Goal: Check status: Check status

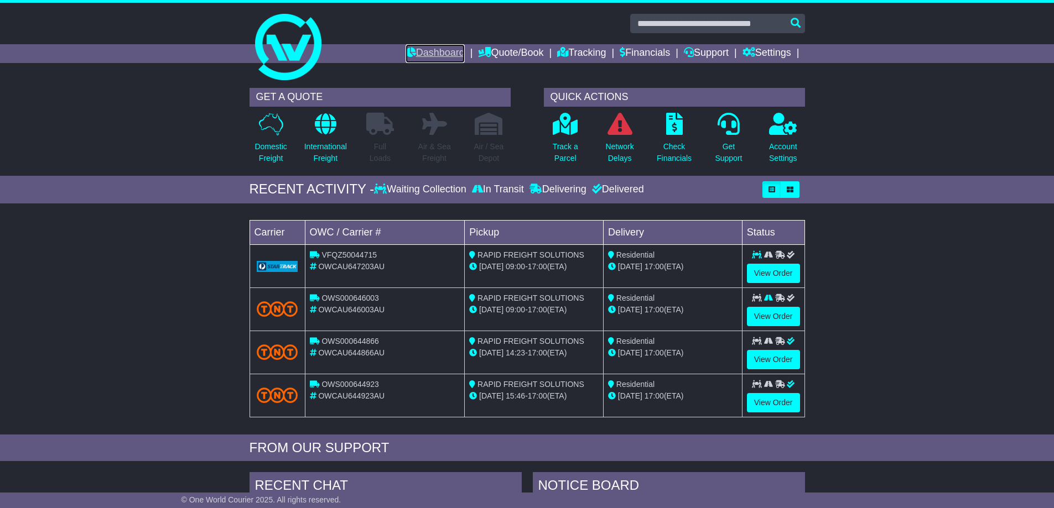
click at [418, 54] on link "Dashboard" at bounding box center [434, 53] width 59 height 19
click at [772, 361] on link "View Order" at bounding box center [773, 359] width 53 height 19
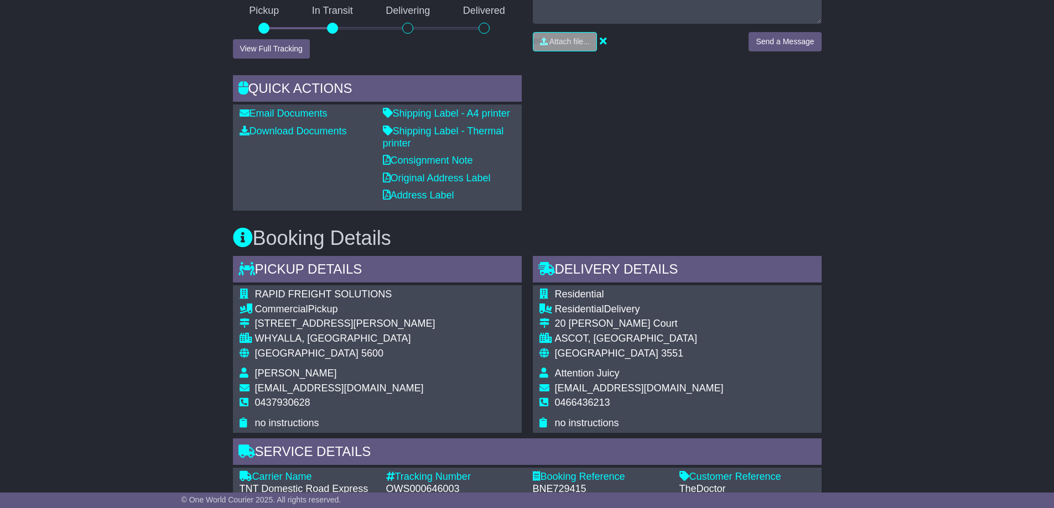
scroll to position [11, 0]
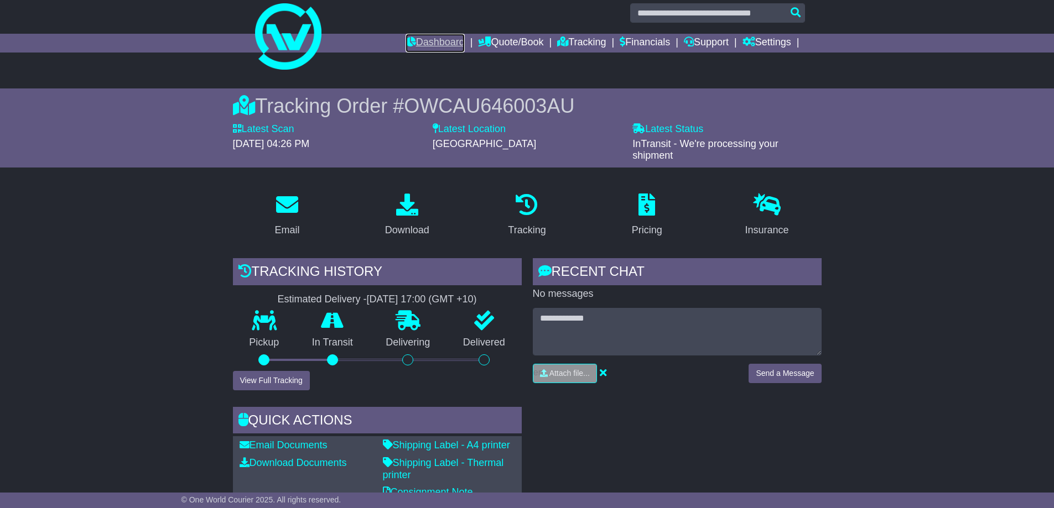
click at [412, 41] on link "Dashboard" at bounding box center [434, 43] width 59 height 19
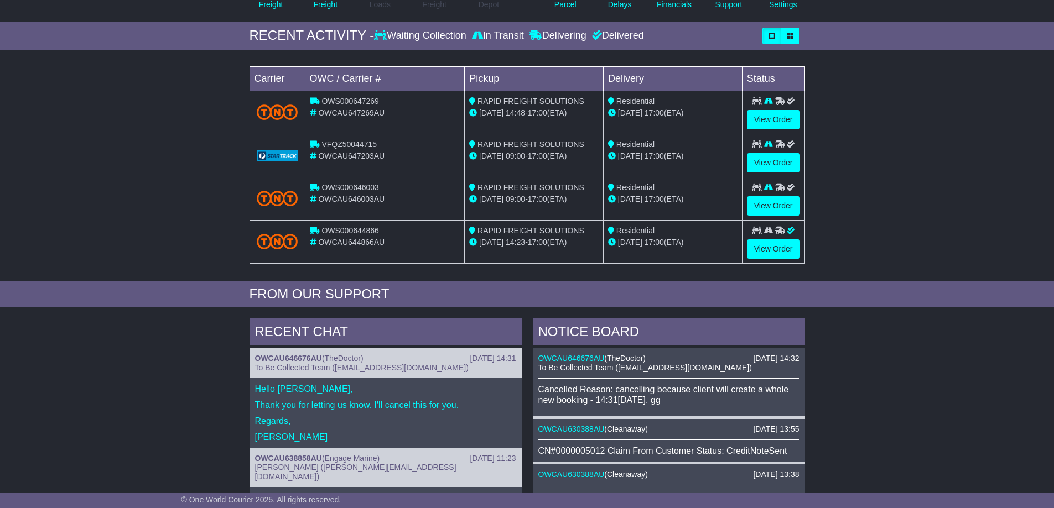
scroll to position [55, 0]
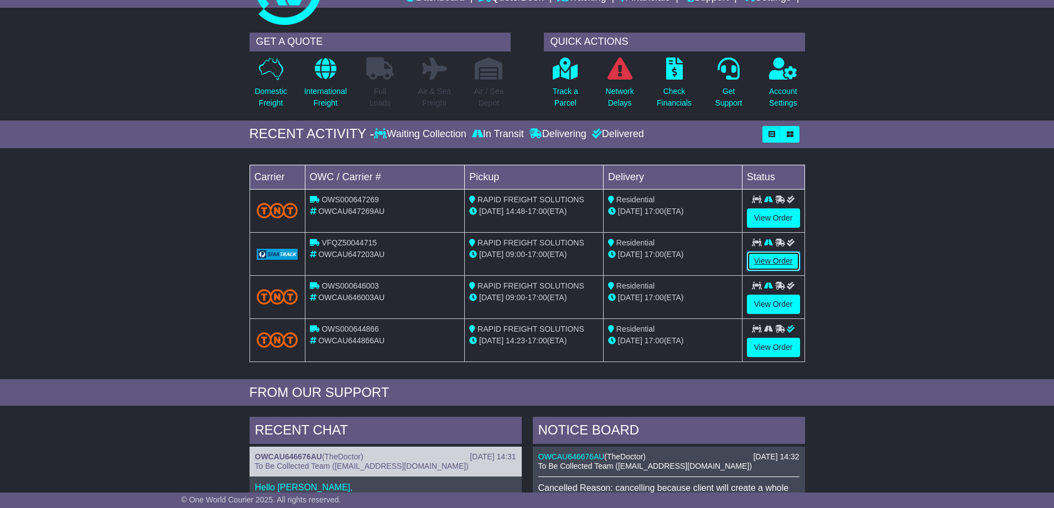
click at [757, 259] on link "View Order" at bounding box center [773, 261] width 53 height 19
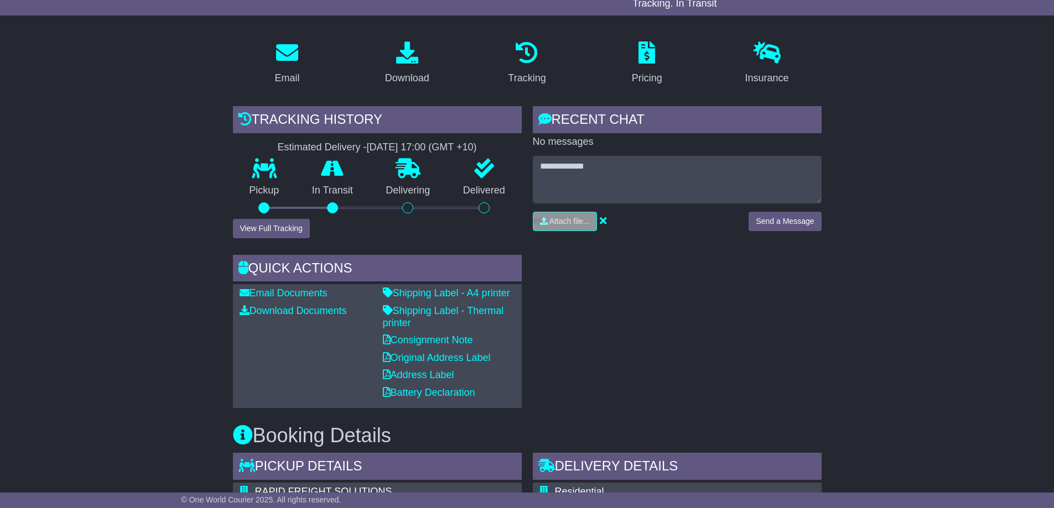
scroll to position [144, 0]
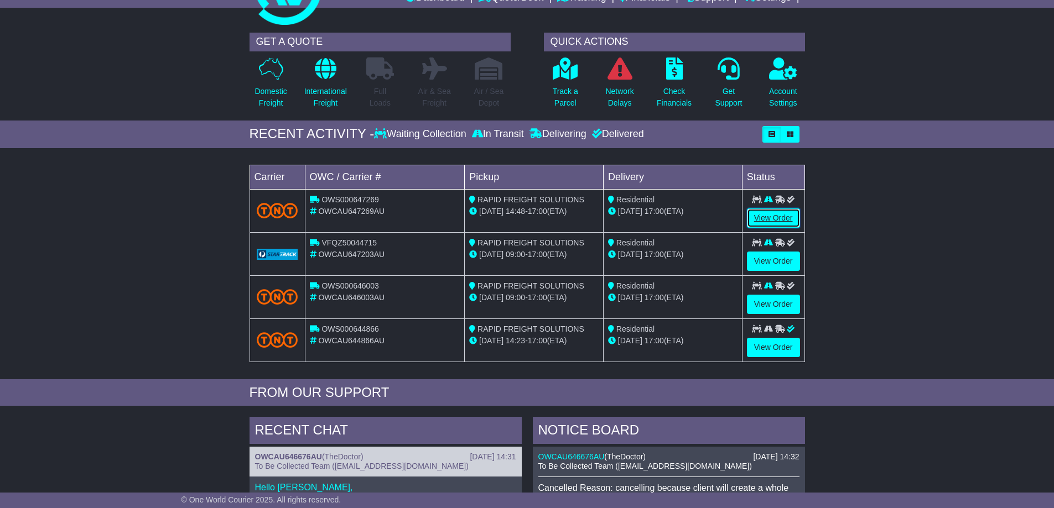
click at [773, 223] on link "View Order" at bounding box center [773, 218] width 53 height 19
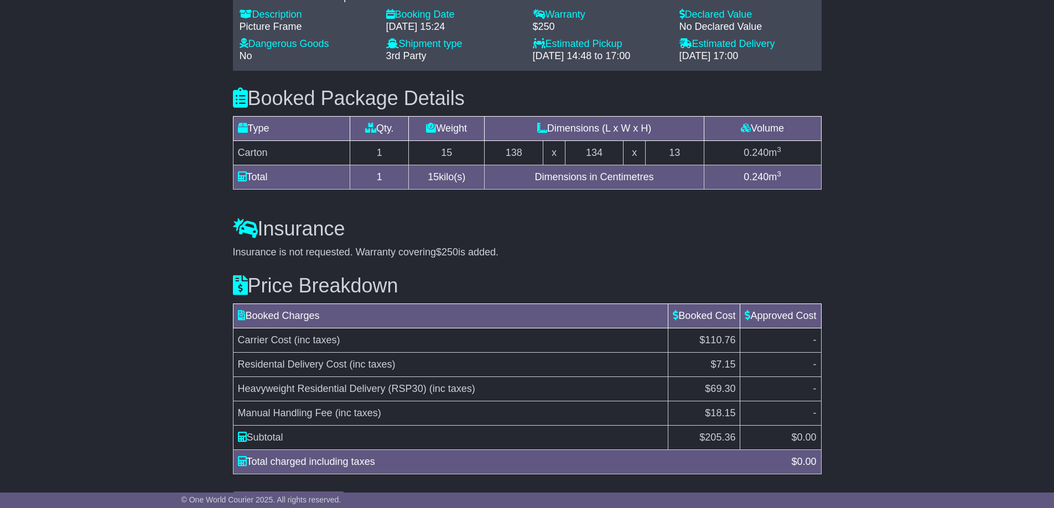
scroll to position [861, 0]
